Goal: Information Seeking & Learning: Check status

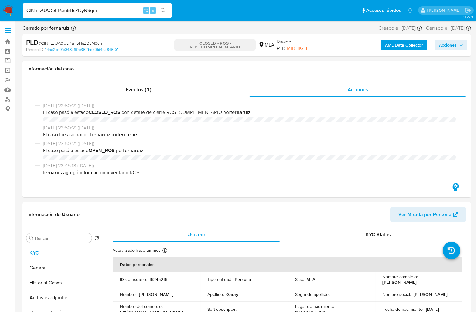
select select "10"
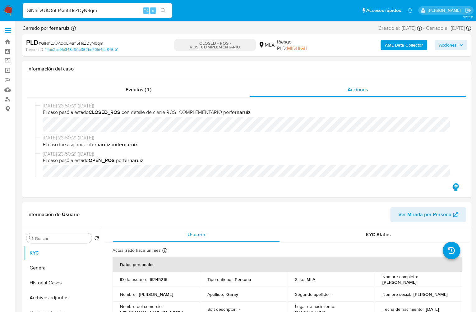
click at [134, 13] on input "GlNhLvUAQoEPsm5HsZDyN9qm" at bounding box center [97, 11] width 149 height 8
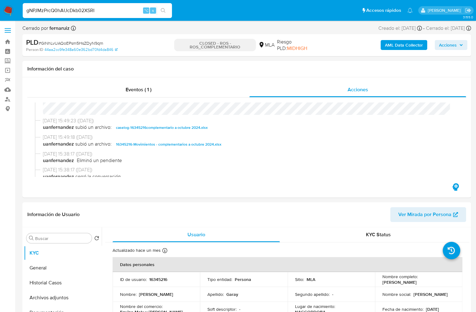
type input "gNPJMzPrcQ0hAUcDkb02XSRI"
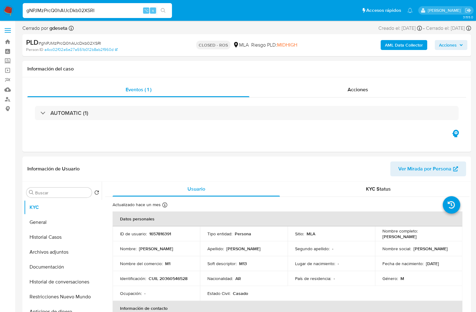
select select "10"
click at [363, 87] on span "Acciones" at bounding box center [358, 89] width 21 height 7
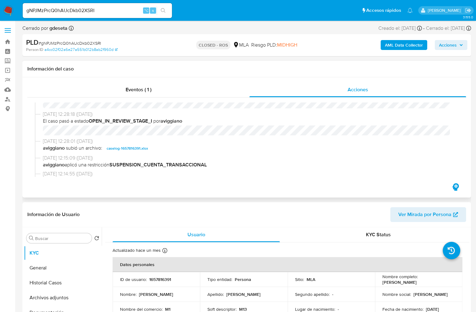
scroll to position [343, 0]
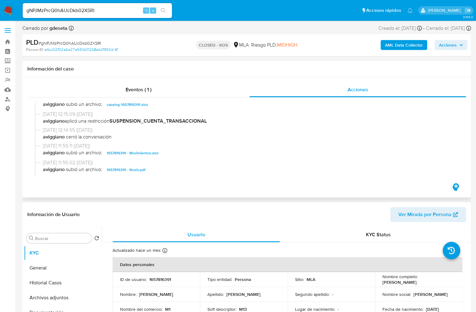
click at [137, 103] on span "caselog-1657816391.xlsx" at bounding box center [127, 104] width 41 height 7
click at [122, 5] on div "gNPJMzPrcQ0hAUcDkb02XSRI ⌥ s" at bounding box center [97, 10] width 149 height 15
click at [120, 10] on input "gNPJMzPrcQ0hAUcDkb02XSRI" at bounding box center [97, 11] width 149 height 8
paste input "15NfBEPcI0p7OQzohmCNmzrB"
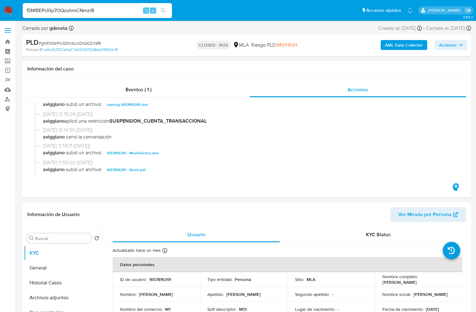
type input "15NfBEPcI0p7OQzohmCNmzrB"
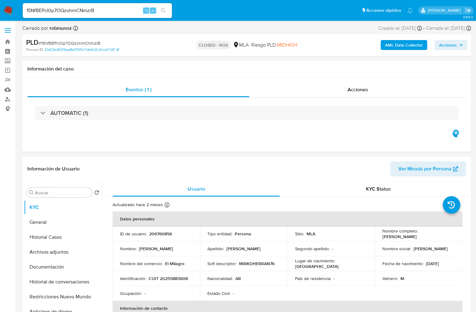
select select "10"
click at [106, 11] on input "15NfBEPcI0p7OQzohmCNmzrB" at bounding box center [97, 11] width 149 height 8
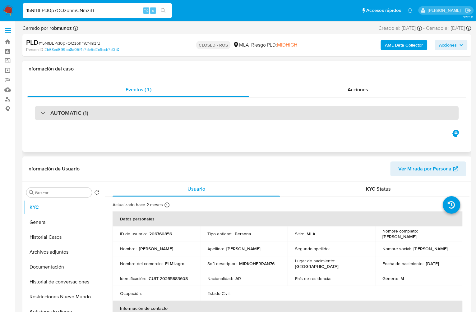
click at [240, 117] on div "AUTOMATIC (1)" at bounding box center [247, 113] width 424 height 14
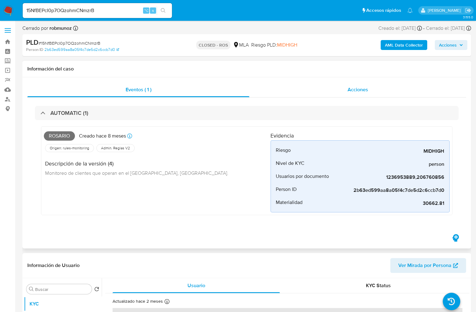
click at [364, 88] on span "Acciones" at bounding box center [358, 89] width 21 height 7
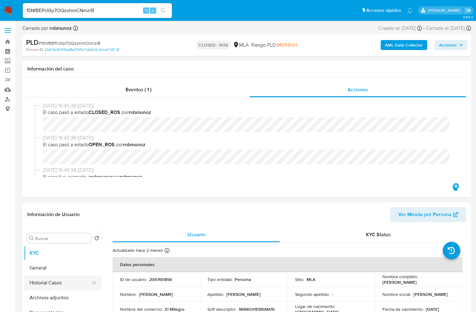
click at [55, 285] on button "Historial Casos" at bounding box center [60, 283] width 73 height 15
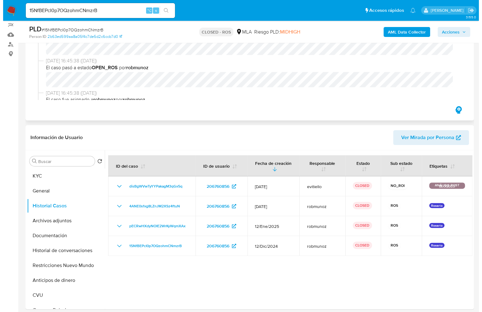
scroll to position [55, 0]
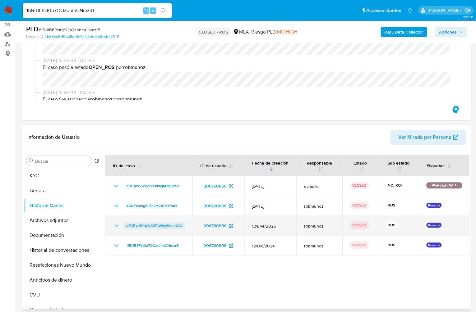
click at [161, 224] on span "pECRwHXdyNOIE2WrKyWqmXAx" at bounding box center [154, 225] width 56 height 7
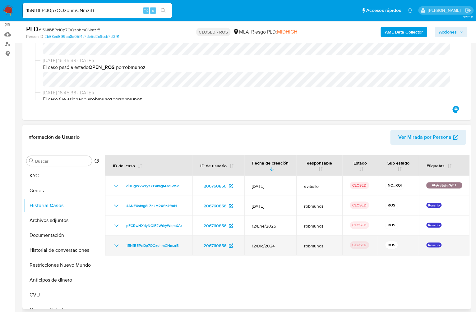
click at [115, 247] on icon "Mostrar/Ocultar" at bounding box center [116, 245] width 7 height 7
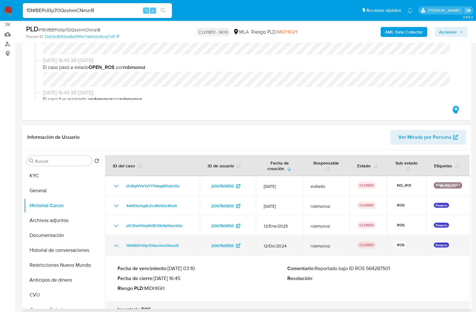
click at [115, 247] on icon "Mostrar/Ocultar" at bounding box center [116, 245] width 7 height 7
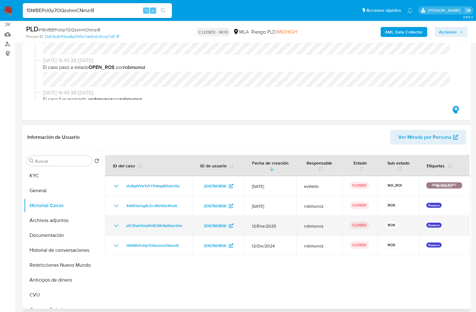
click at [114, 229] on td "pECRwHXdyNOIE2WrKyWqmXAx" at bounding box center [148, 226] width 87 height 20
click at [116, 225] on icon "Mostrar/Ocultar" at bounding box center [116, 225] width 7 height 7
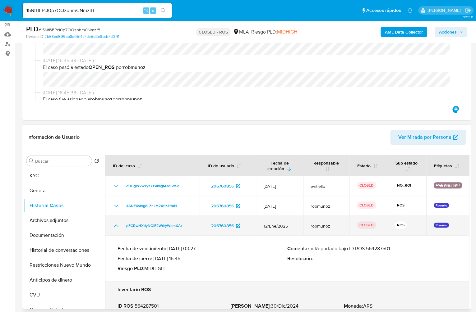
click at [116, 225] on icon "Mostrar/Ocultar" at bounding box center [116, 226] width 4 height 2
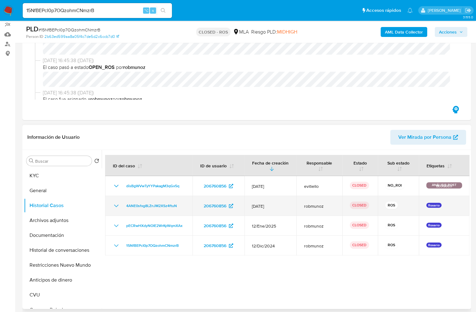
click at [114, 206] on icon "Mostrar/Ocultar" at bounding box center [116, 205] width 7 height 7
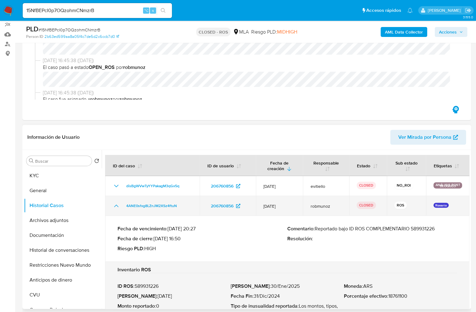
click at [114, 206] on icon "Mostrar/Ocultar" at bounding box center [116, 205] width 7 height 7
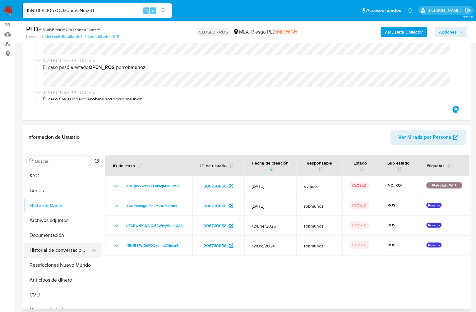
click at [78, 249] on button "Historial de conversaciones" at bounding box center [60, 250] width 73 height 15
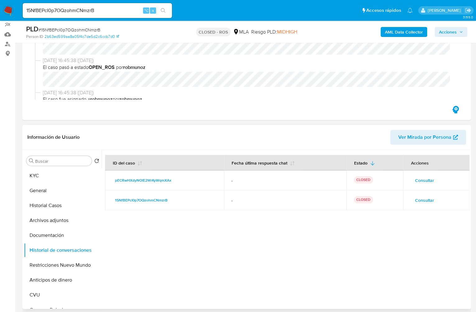
click at [418, 197] on span "Consultar" at bounding box center [424, 200] width 19 height 9
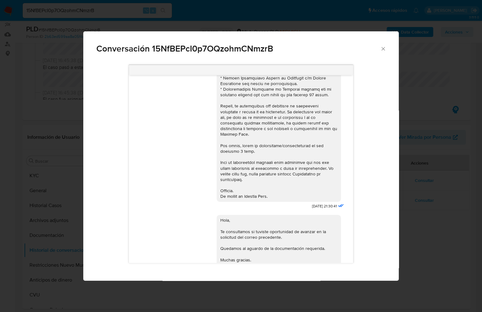
scroll to position [0, 0]
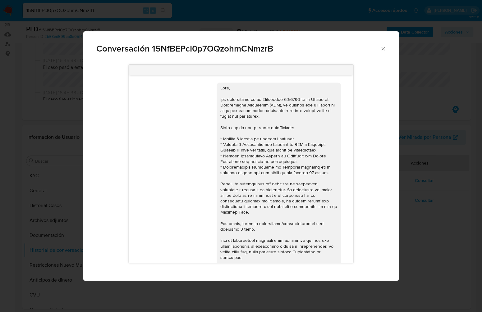
click at [383, 49] on icon "Cerrar" at bounding box center [383, 48] width 3 height 3
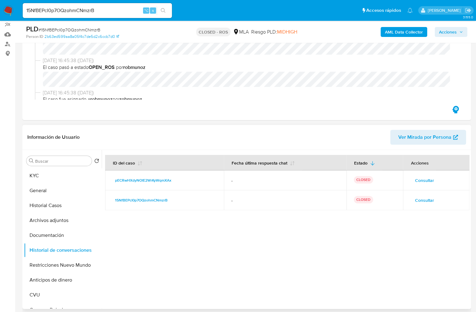
click at [423, 182] on span "Consultar" at bounding box center [424, 180] width 19 height 9
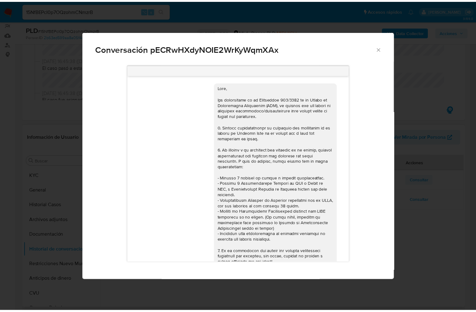
scroll to position [280, 0]
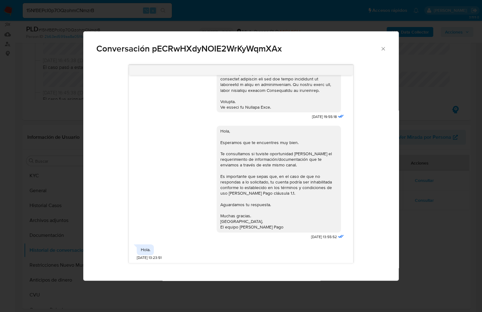
click at [381, 49] on icon "Cerrar" at bounding box center [383, 49] width 6 height 6
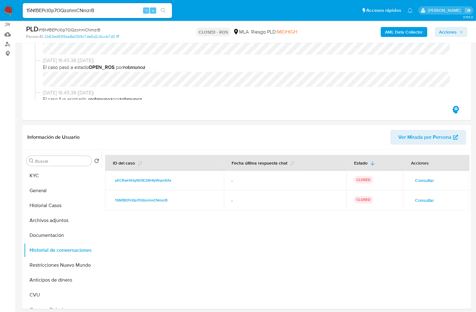
click at [114, 11] on input "15NfBEPcI0p7OQzohmCNmzrB" at bounding box center [97, 11] width 149 height 8
paste input "F9IAjkdaZumDQZb55frMavXI"
type input "F9IAjkdaZumDQZb55frMavXI"
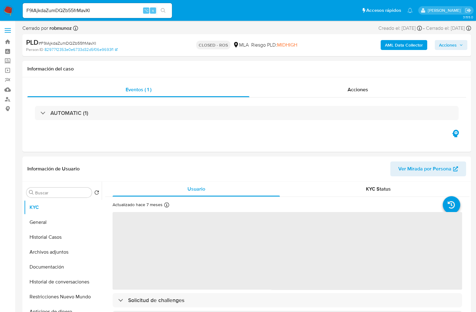
select select "10"
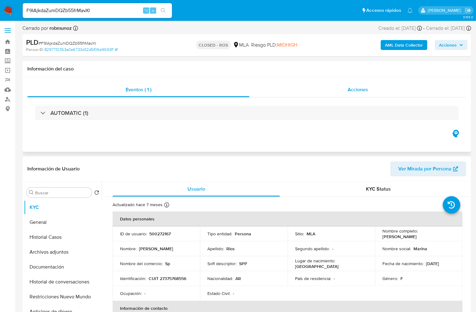
click at [366, 93] on span "Acciones" at bounding box center [358, 89] width 21 height 7
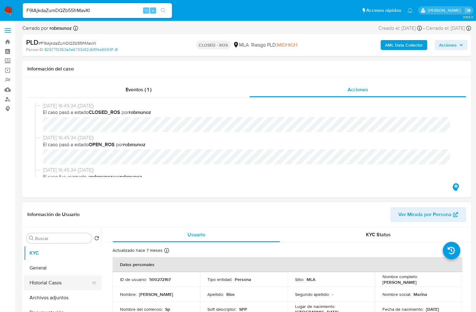
click at [50, 283] on button "Historial Casos" at bounding box center [60, 283] width 73 height 15
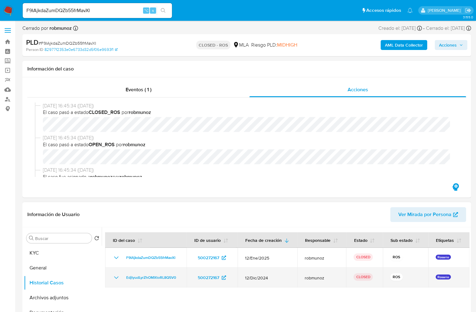
click at [113, 280] on icon "Mostrar/Ocultar" at bounding box center [116, 277] width 7 height 7
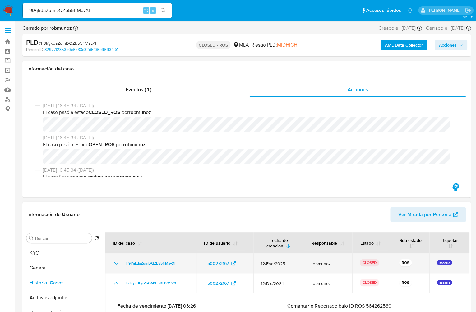
click at [114, 266] on icon "Mostrar/Ocultar" at bounding box center [116, 263] width 7 height 7
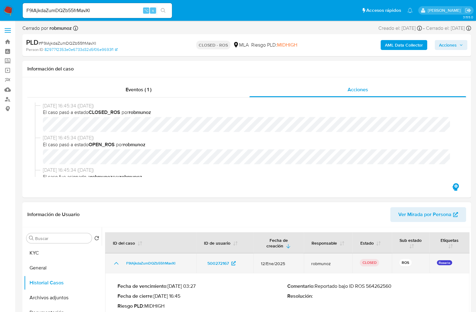
click at [114, 266] on icon "Mostrar/Ocultar" at bounding box center [116, 263] width 7 height 7
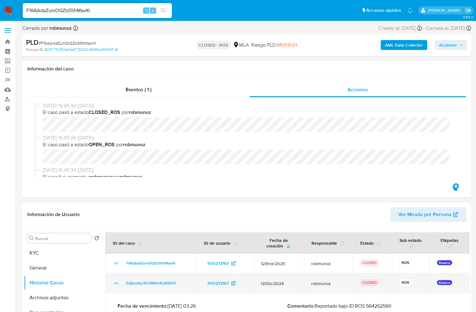
click at [114, 283] on icon "Mostrar/Ocultar" at bounding box center [116, 283] width 7 height 7
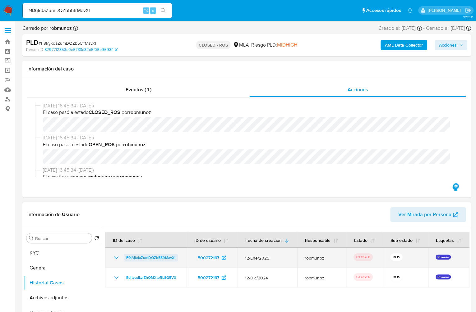
click at [146, 260] on span "F9IAjkdaZumDQZb55frMavXI" at bounding box center [150, 257] width 49 height 7
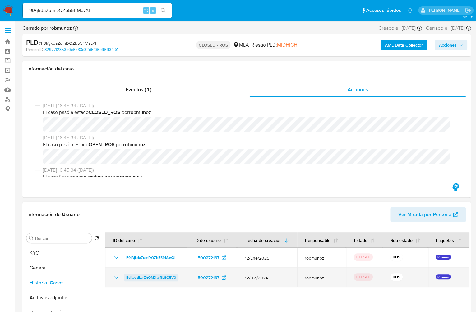
click at [158, 277] on span "EdjtyudLyrZhOMXtoRL8Q5V0" at bounding box center [151, 277] width 50 height 7
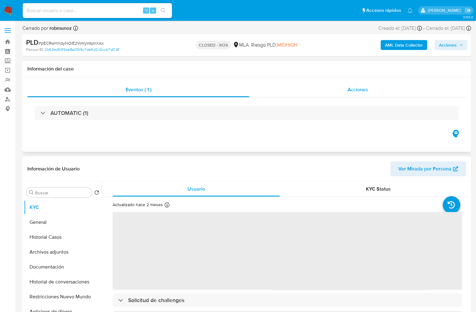
click at [386, 96] on div "Acciones" at bounding box center [357, 89] width 217 height 15
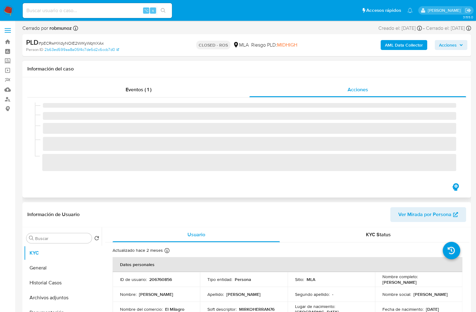
select select "10"
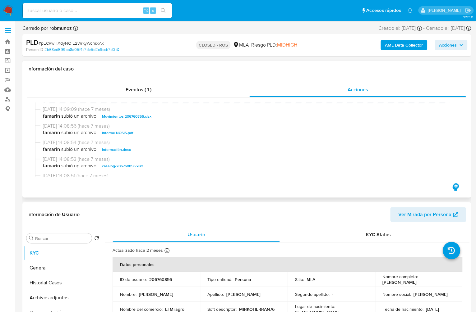
scroll to position [307, 0]
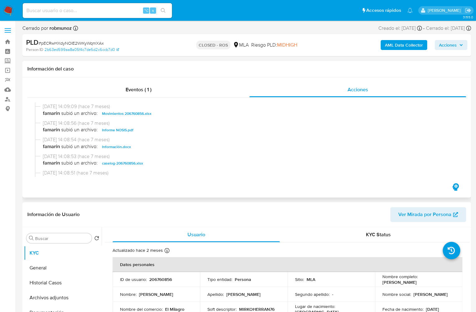
click at [112, 167] on span "caselog-206760856.xlsx" at bounding box center [122, 163] width 41 height 7
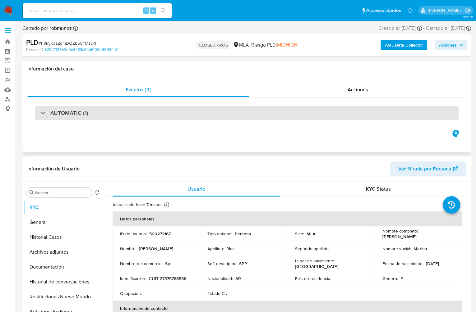
select select "10"
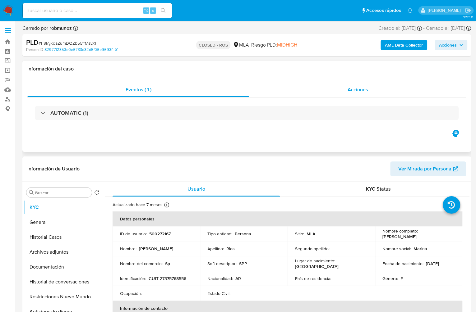
click at [362, 96] on div "Acciones" at bounding box center [357, 89] width 217 height 15
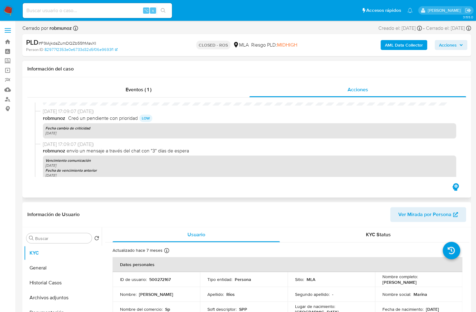
scroll to position [753, 0]
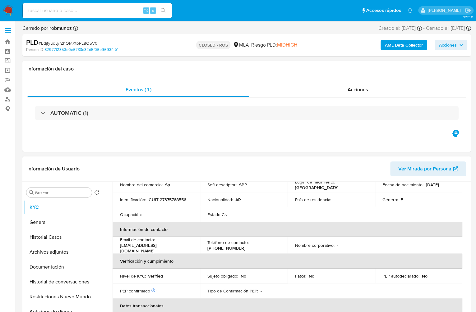
select select "10"
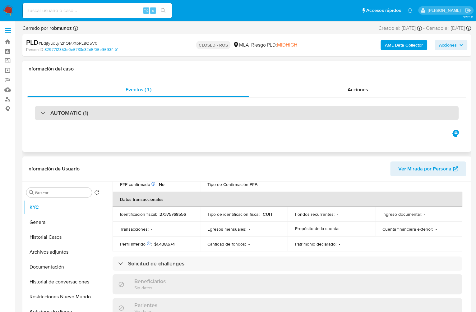
scroll to position [188, 0]
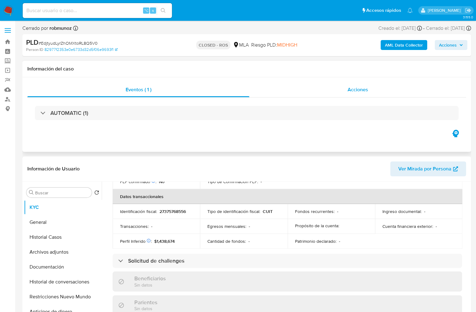
click at [368, 91] on div "Acciones" at bounding box center [357, 89] width 217 height 15
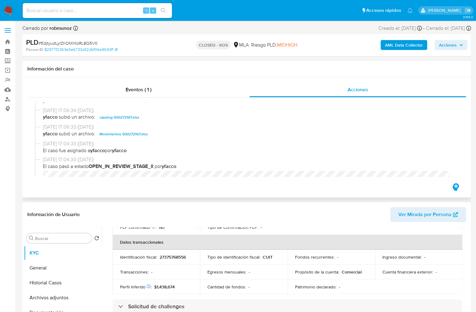
scroll to position [321, 0]
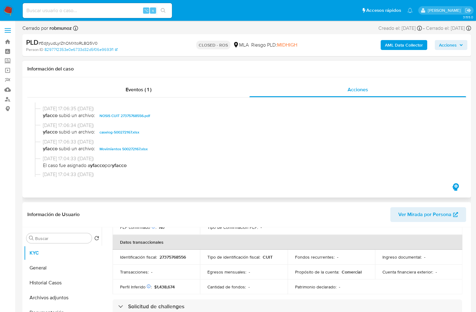
click at [116, 136] on span "caselog-500272167.xlsx" at bounding box center [119, 132] width 40 height 7
